Goal: Use online tool/utility: Use online tool/utility

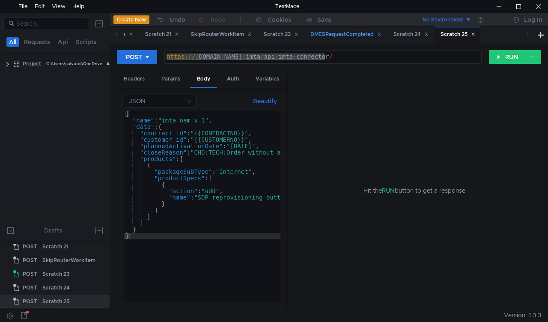
click at [382, 34] on div "DMESRequestCompleted" at bounding box center [346, 34] width 71 height 9
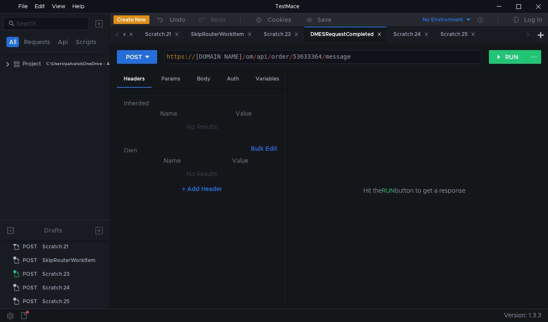
scroll to position [105, 0]
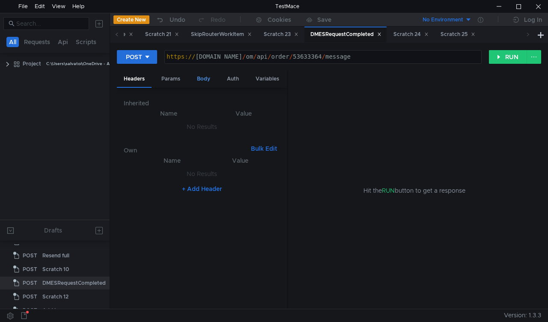
click at [207, 77] on div "Body" at bounding box center [203, 79] width 27 height 16
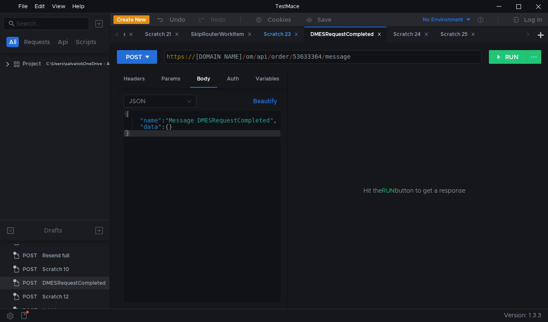
click at [299, 37] on div "Scratch 23" at bounding box center [281, 34] width 35 height 9
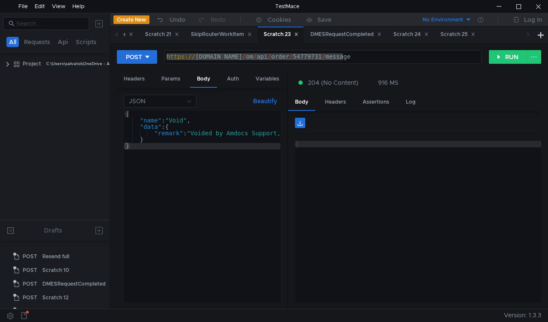
scroll to position [325, 0]
click at [375, 35] on div "DMESRequestCompleted" at bounding box center [346, 34] width 71 height 9
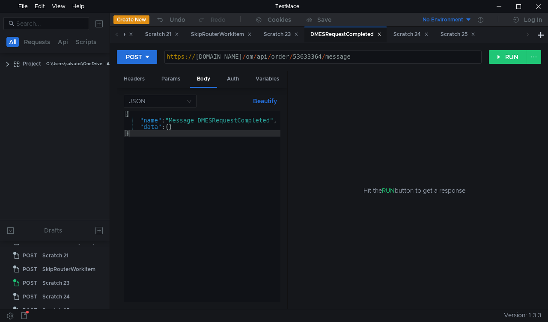
scroll to position [105, 0]
type textarea "[URL][DOMAIN_NAME]"
click at [302, 56] on div "https:// [DOMAIN_NAME] / om / api / order / 53633364 / message" at bounding box center [323, 63] width 317 height 19
click at [302, 56] on div "https:// mbx.dfni.nl / om / api / order / 53633364 / message" at bounding box center [323, 63] width 317 height 19
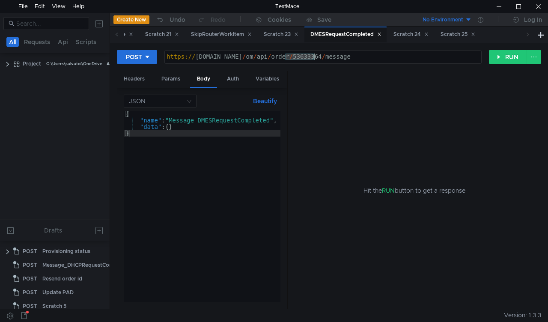
scroll to position [105, 0]
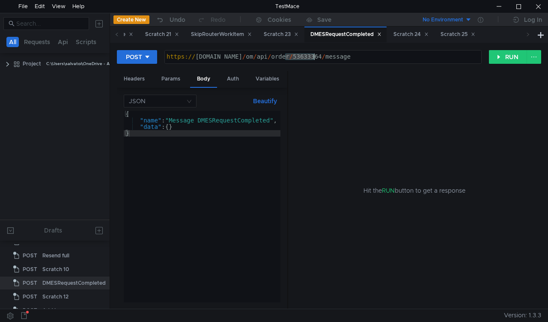
click at [311, 51] on div "https:// mbx.dfni.nl / om / api / order / 53633364 / message" at bounding box center [323, 57] width 317 height 13
click at [300, 58] on div "https:// mbx.dfni.nl / om / api / order / 53633364 / message" at bounding box center [323, 63] width 317 height 19
paste textarea "4778363"
type textarea "https://mbx.dfni.nl/om/api/order/54778363/message"
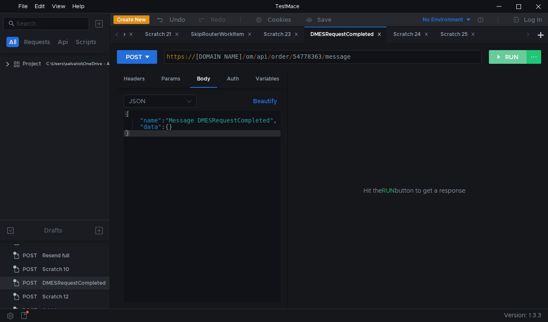
click at [507, 57] on button "RUN" at bounding box center [508, 57] width 38 height 14
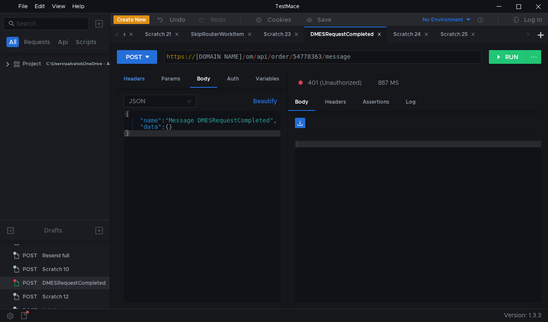
click at [139, 83] on div "Headers" at bounding box center [134, 79] width 35 height 16
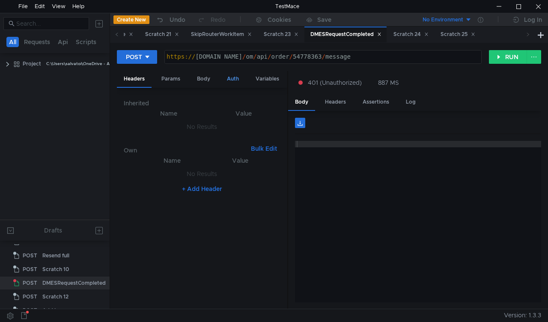
click at [232, 80] on div "Auth" at bounding box center [233, 79] width 26 height 16
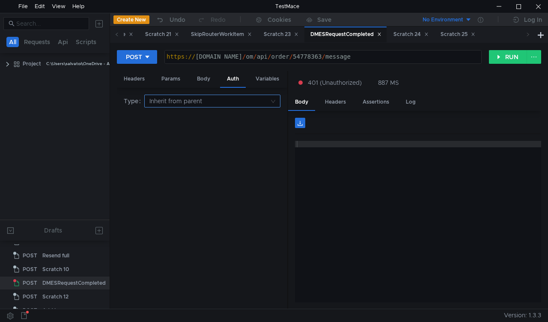
click at [270, 98] on nz-select-top-control "Inherit from parent" at bounding box center [212, 101] width 136 height 13
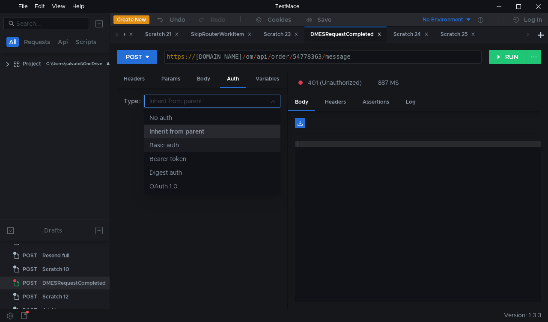
click at [184, 147] on div "Basic auth" at bounding box center [213, 145] width 126 height 9
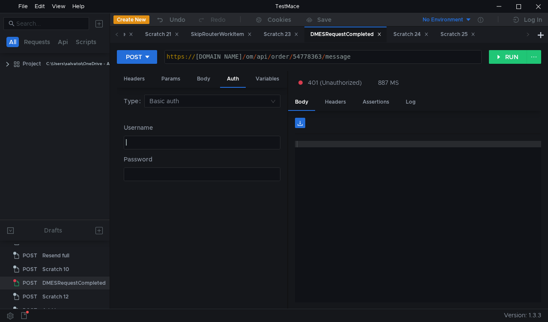
click at [181, 147] on div at bounding box center [202, 148] width 156 height 19
type textarea "superadmin"
type textarea "super@dmin"
click at [207, 81] on div "Body" at bounding box center [203, 79] width 27 height 16
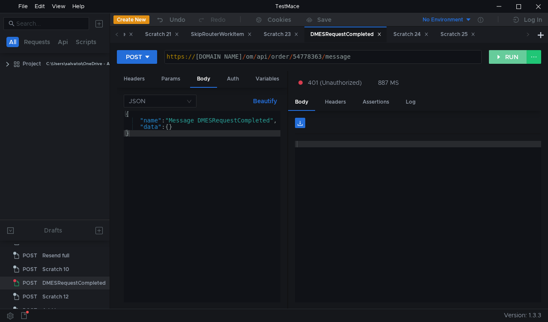
click at [512, 58] on button "RUN" at bounding box center [508, 57] width 38 height 14
click at [497, 57] on button "RUN" at bounding box center [508, 57] width 38 height 14
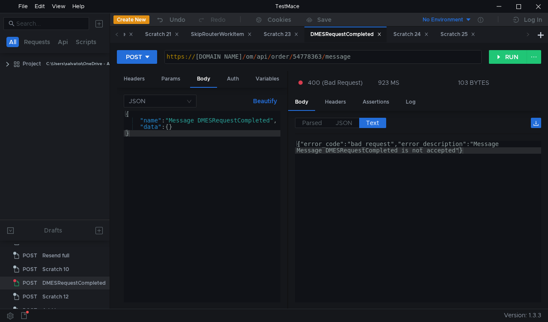
click at [289, 55] on div "https:// mbx.dfni.nl / om / api / order / 54778363 / message" at bounding box center [323, 63] width 317 height 19
click at [501, 58] on button "RUN" at bounding box center [508, 57] width 38 height 14
click at [299, 36] on div "Scratch 23" at bounding box center [281, 34] width 35 height 9
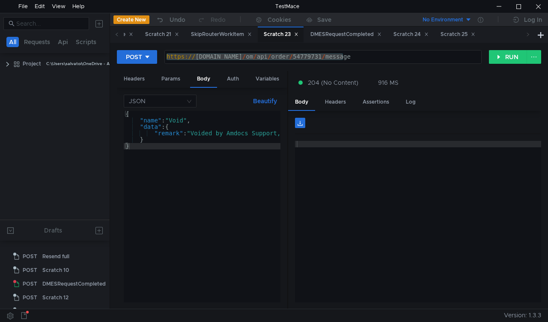
scroll to position [325, 0]
click at [248, 35] on div "SkipRouterWorkItem" at bounding box center [221, 34] width 61 height 9
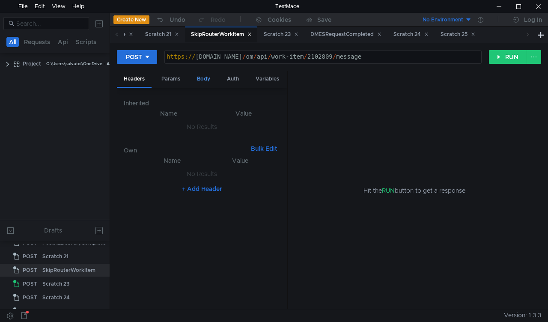
click at [204, 87] on div "Body" at bounding box center [203, 79] width 27 height 16
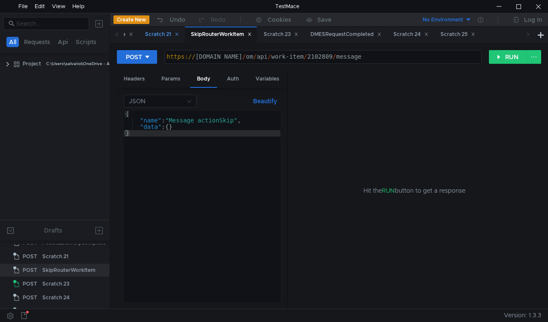
click at [179, 37] on div "Scratch 21" at bounding box center [162, 34] width 34 height 9
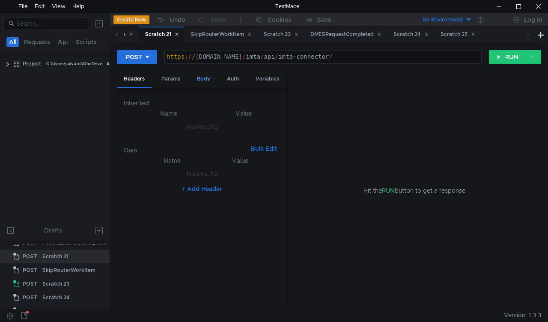
click at [204, 78] on div "Body" at bounding box center [203, 79] width 27 height 16
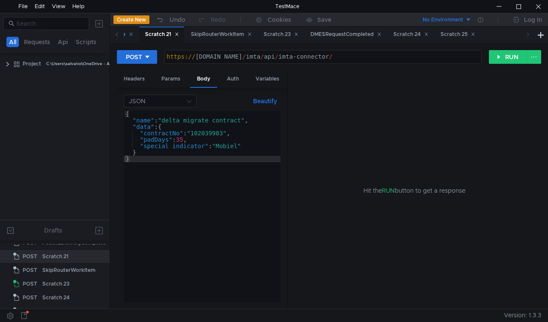
click at [133, 33] on div "PostNLDeliveryComplete" at bounding box center [97, 34] width 71 height 9
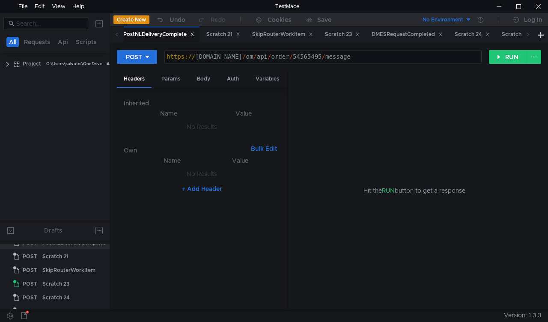
scroll to position [284, 0]
click at [205, 81] on div "Body" at bounding box center [203, 79] width 27 height 16
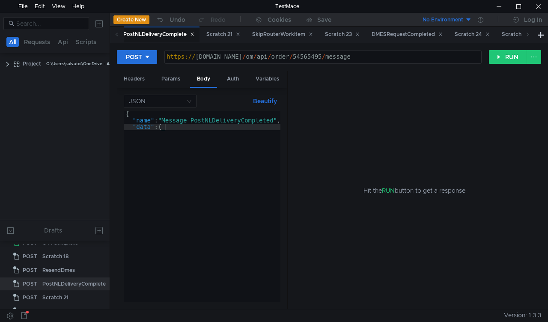
click at [111, 36] on div "ResendDmes" at bounding box center [91, 34] width 40 height 9
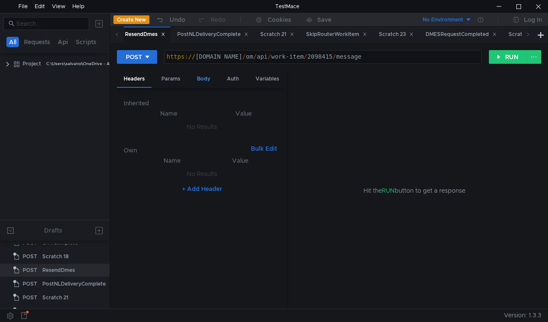
click at [208, 78] on div "Body" at bounding box center [203, 79] width 27 height 16
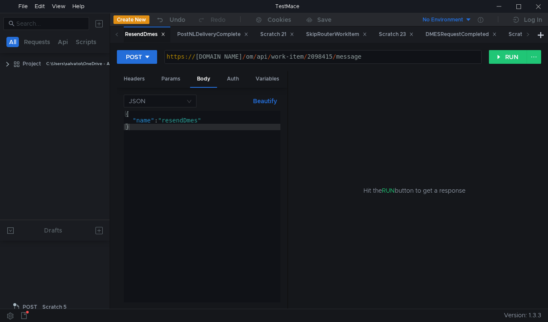
scroll to position [284, 0]
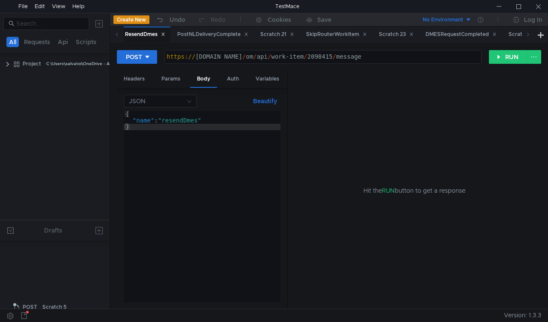
scroll to position [284, 0]
